Goal: Find specific page/section: Find specific page/section

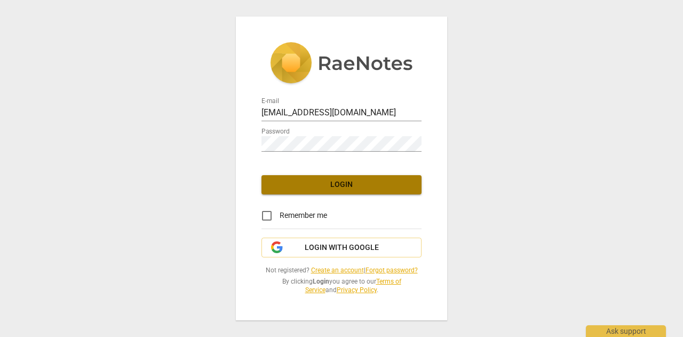
click at [315, 187] on span "Login" at bounding box center [341, 184] width 143 height 11
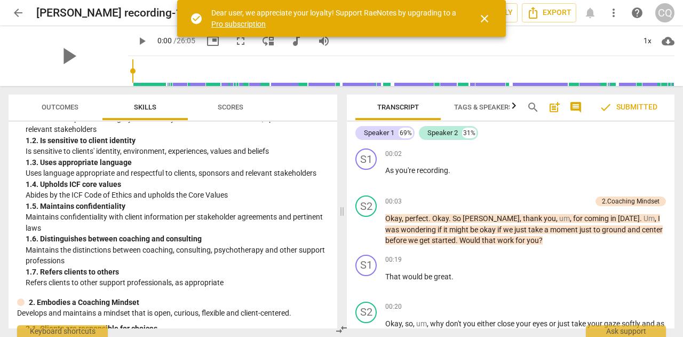
scroll to position [76, 0]
click at [49, 107] on span "Outcomes" at bounding box center [60, 107] width 37 height 8
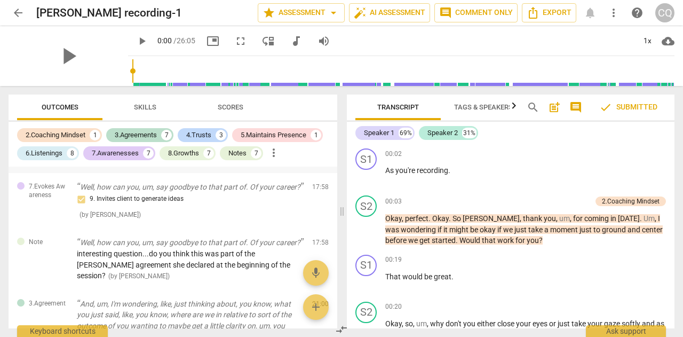
scroll to position [2572, 0]
click at [14, 17] on span "arrow_back" at bounding box center [18, 12] width 13 height 13
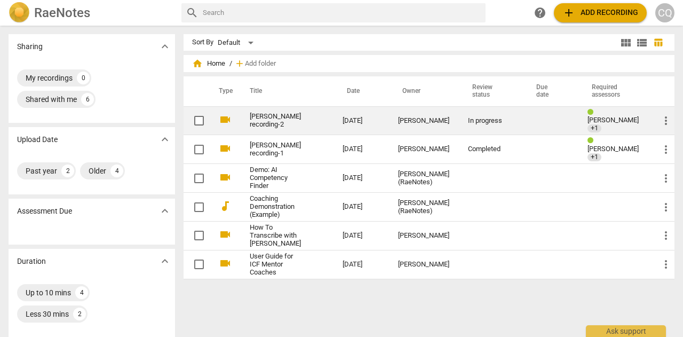
click at [298, 119] on link "[PERSON_NAME] recording-2" at bounding box center [277, 121] width 54 height 16
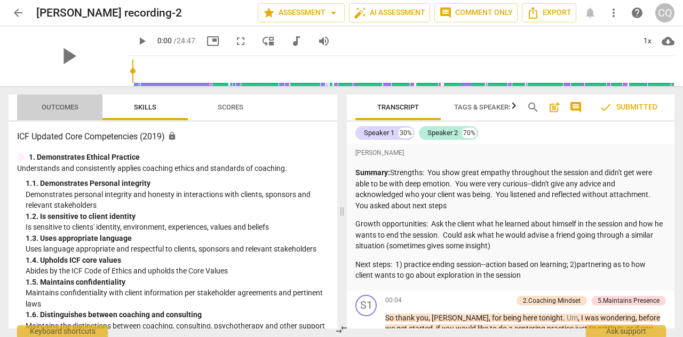
click at [74, 106] on span "Outcomes" at bounding box center [60, 107] width 37 height 8
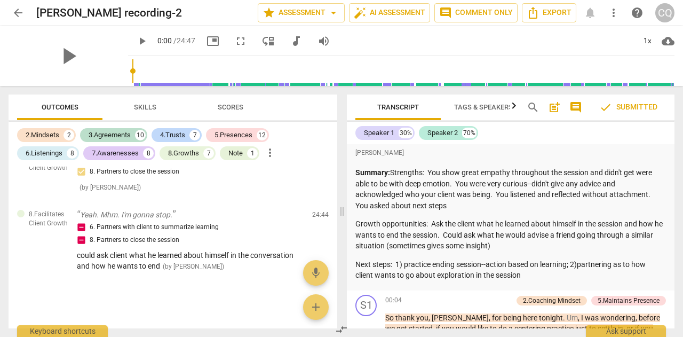
scroll to position [3971, 0]
click at [155, 106] on span "Skills" at bounding box center [145, 107] width 22 height 8
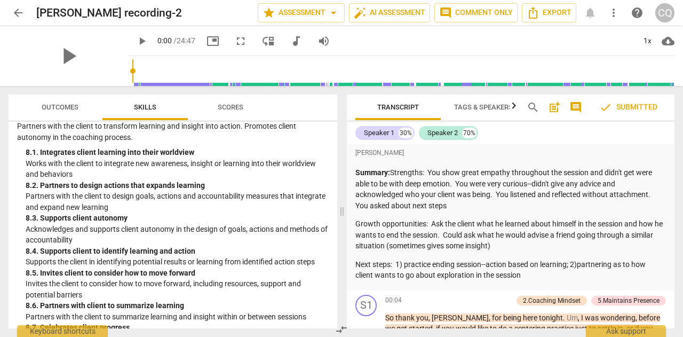
scroll to position [1826, 0]
